Goal: Information Seeking & Learning: Learn about a topic

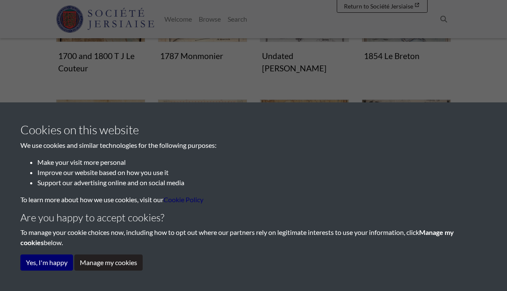
scroll to position [291, 0]
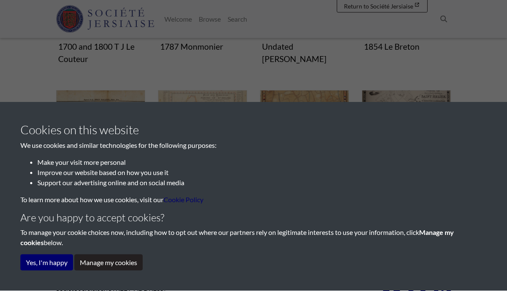
click at [47, 270] on button "Yes, I'm happy" at bounding box center [46, 262] width 53 height 16
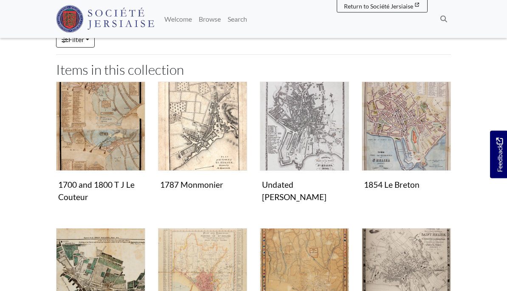
scroll to position [154, 0]
click at [214, 119] on img "Items in this Collection" at bounding box center [202, 125] width 89 height 89
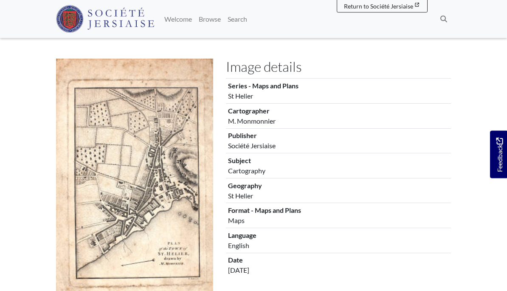
scroll to position [107, 0]
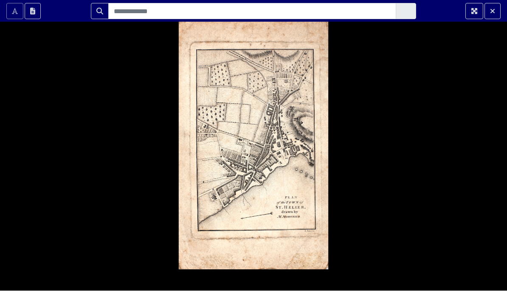
scroll to position [0, 0]
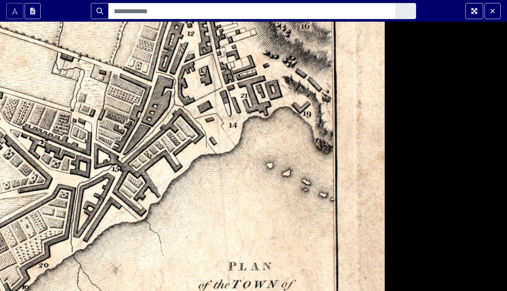
click at [301, 179] on div at bounding box center [253, 166] width 507 height 332
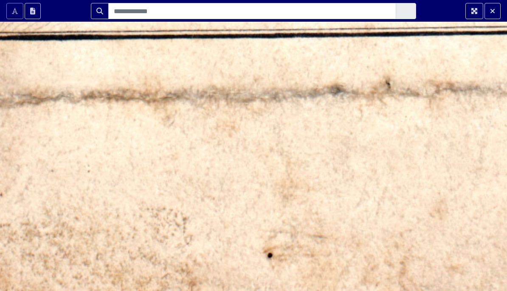
click at [421, 152] on div at bounding box center [253, 166] width 507 height 332
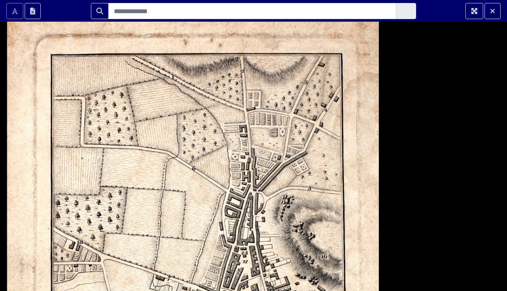
click at [378, 158] on div at bounding box center [253, 166] width 507 height 332
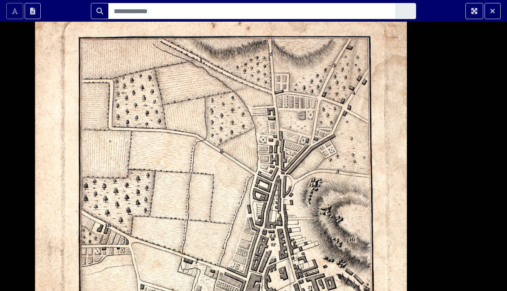
click at [463, 128] on div at bounding box center [253, 166] width 507 height 332
click at [454, 130] on div at bounding box center [253, 166] width 507 height 332
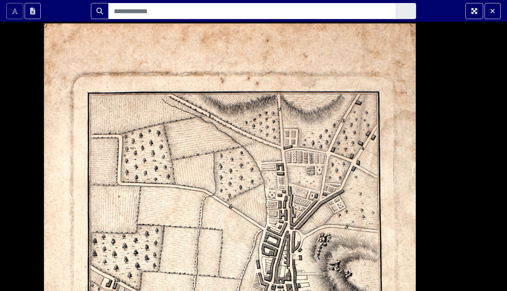
click at [351, 169] on div at bounding box center [253, 166] width 507 height 332
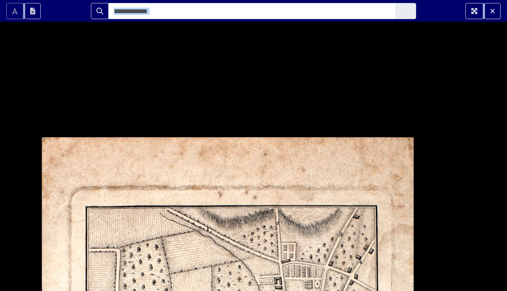
click at [354, 204] on div at bounding box center [253, 166] width 507 height 332
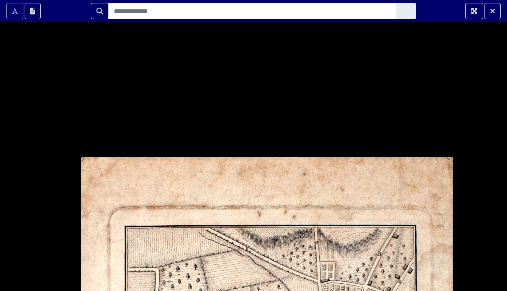
click at [266, 105] on div at bounding box center [253, 166] width 507 height 332
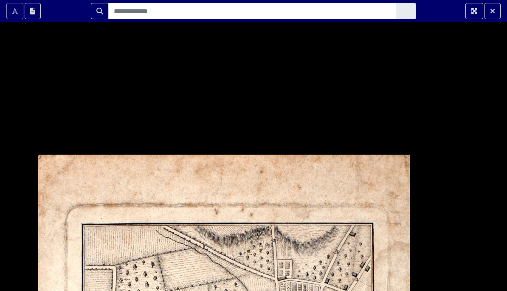
click at [246, 122] on div at bounding box center [253, 166] width 507 height 332
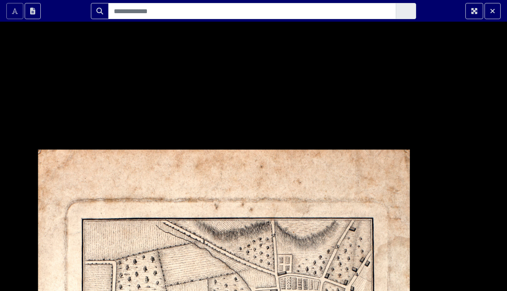
click at [253, 120] on div at bounding box center [253, 166] width 507 height 332
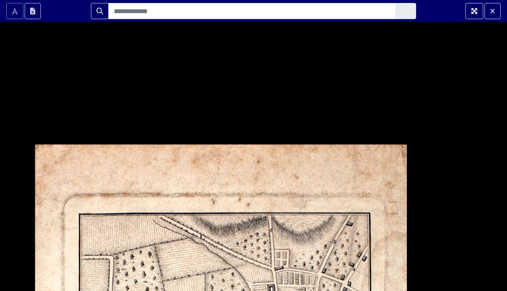
click at [253, 121] on div at bounding box center [253, 166] width 507 height 332
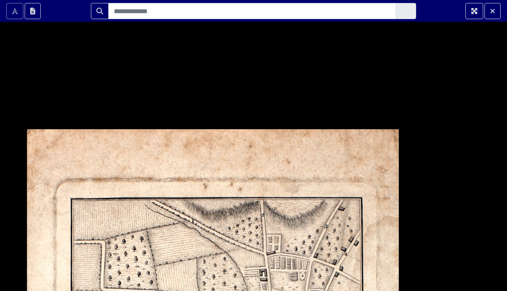
click at [269, 114] on div at bounding box center [253, 166] width 507 height 332
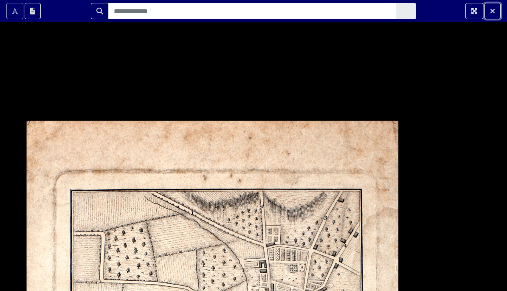
click at [498, 9] on button "Exit Fullscreen" at bounding box center [492, 11] width 16 height 16
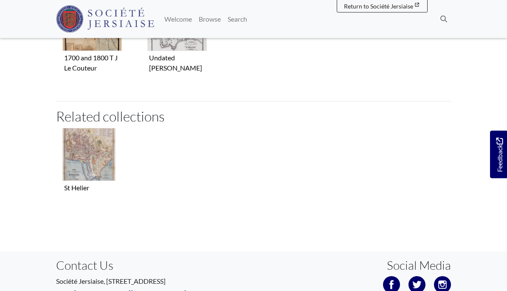
scroll to position [461, 0]
